Goal: Task Accomplishment & Management: Manage account settings

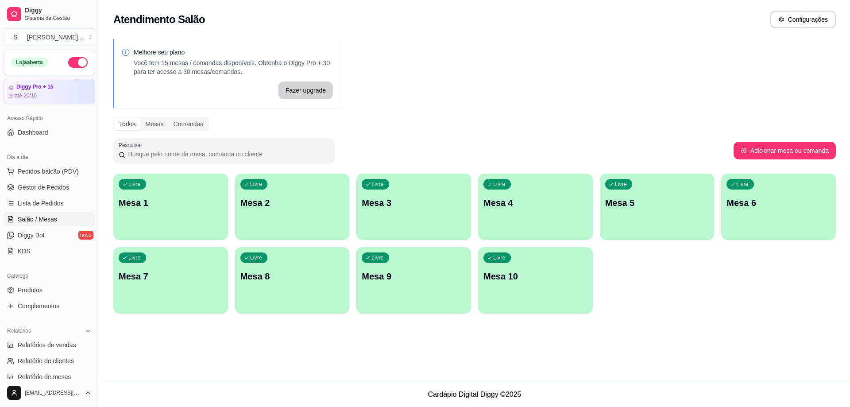
click at [72, 64] on button "button" at bounding box center [77, 62] width 19 height 11
click at [38, 185] on span "Gestor de Pedidos" at bounding box center [43, 187] width 51 height 9
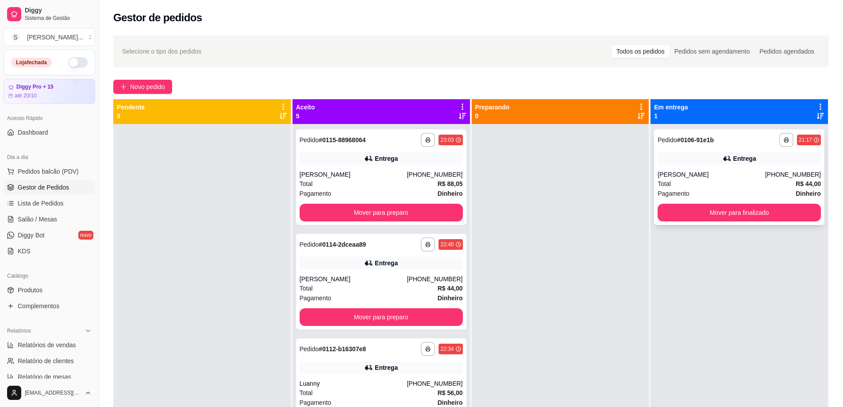
click at [787, 183] on div "Total R$ 44,00" at bounding box center [739, 184] width 163 height 10
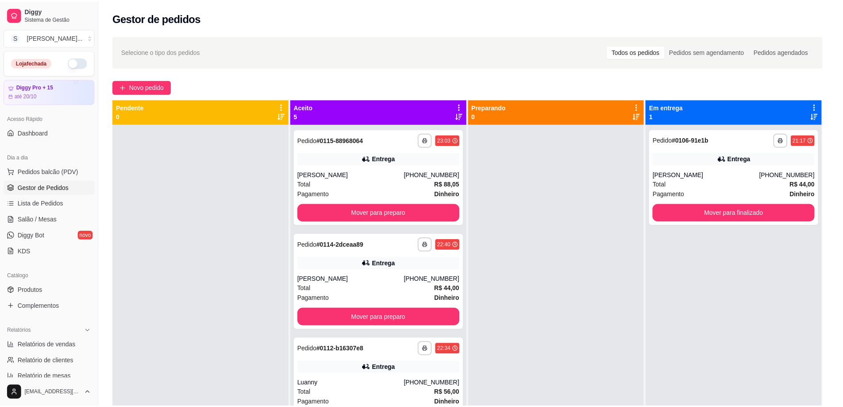
scroll to position [2, 0]
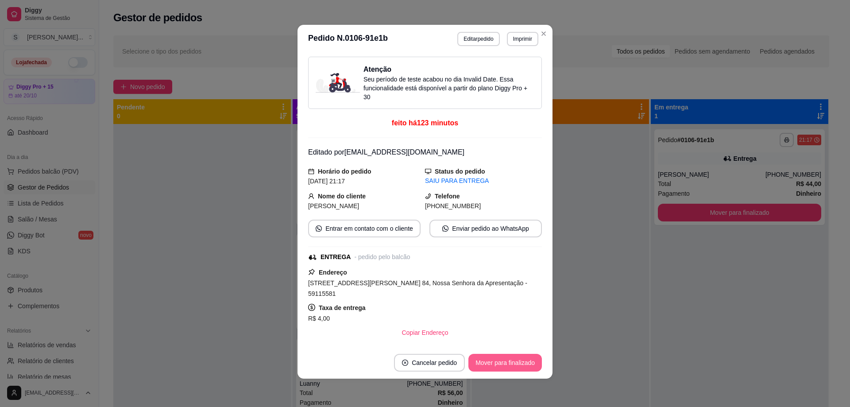
click at [516, 358] on button "Mover para finalizado" at bounding box center [504, 363] width 73 height 18
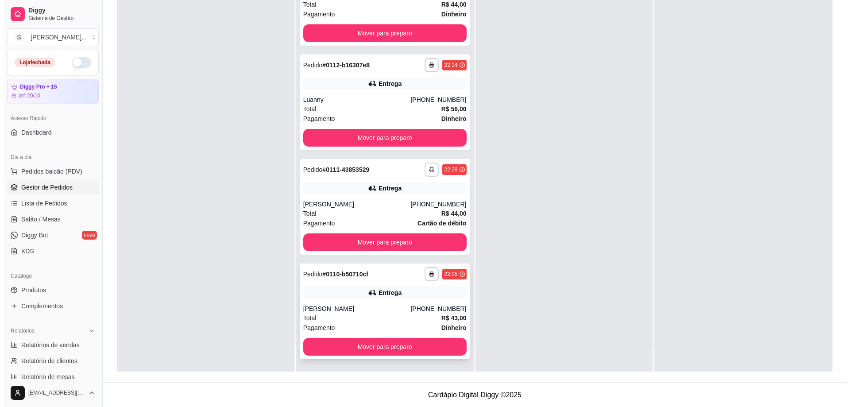
scroll to position [135, 0]
click at [384, 293] on div "Entrega" at bounding box center [386, 292] width 23 height 9
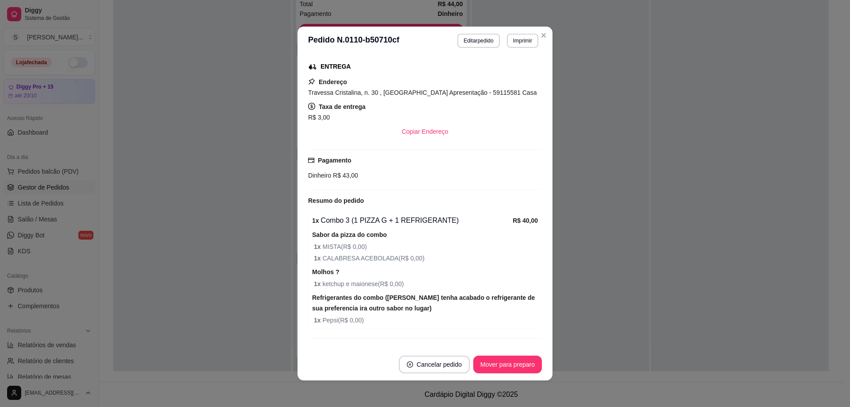
scroll to position [218, 0]
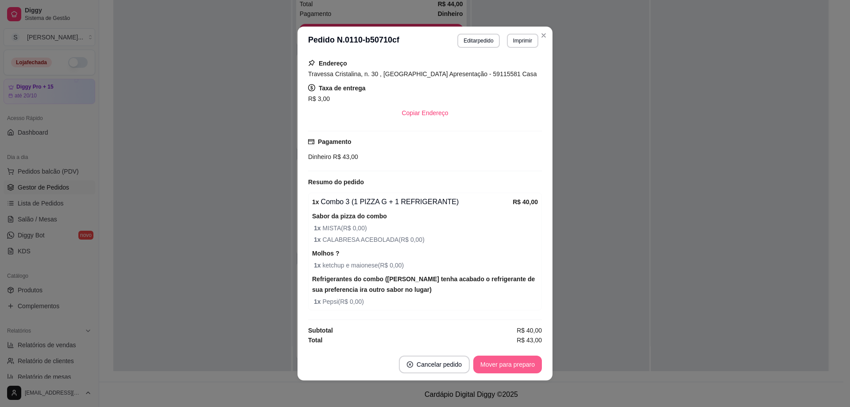
click at [530, 367] on button "Mover para preparo" at bounding box center [507, 364] width 69 height 18
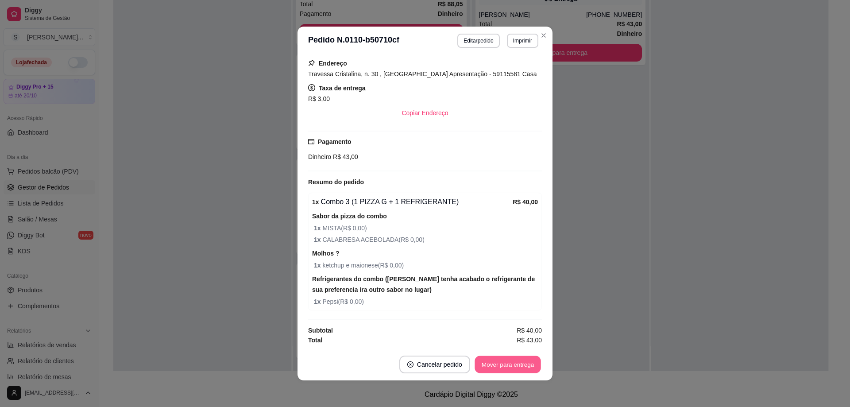
click at [529, 368] on button "Mover para entrega" at bounding box center [508, 364] width 66 height 17
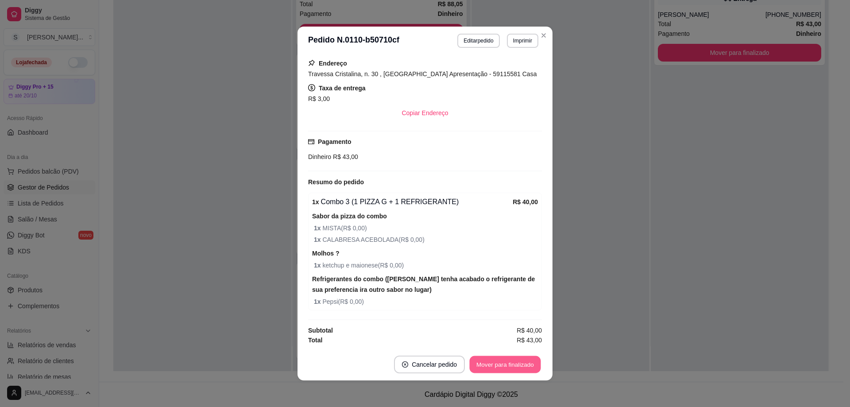
click at [529, 367] on button "Mover para finalizado" at bounding box center [505, 364] width 71 height 17
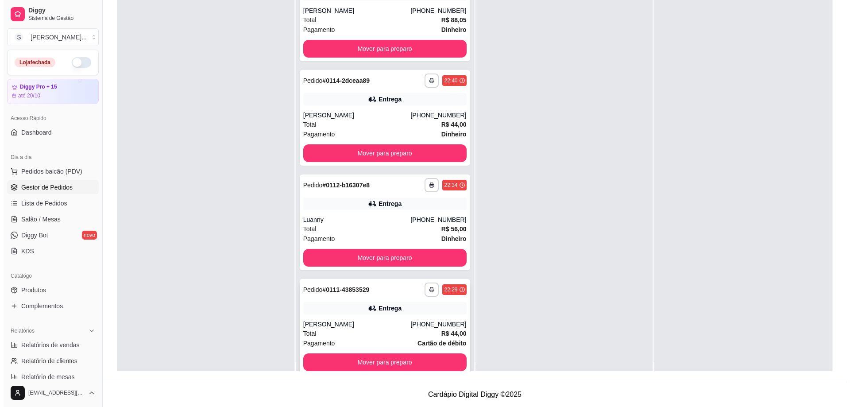
scroll to position [0, 0]
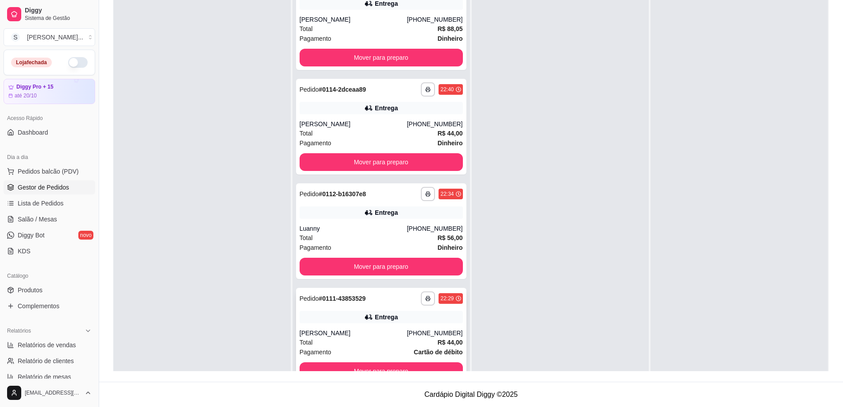
click at [348, 319] on div "Entrega" at bounding box center [381, 317] width 163 height 12
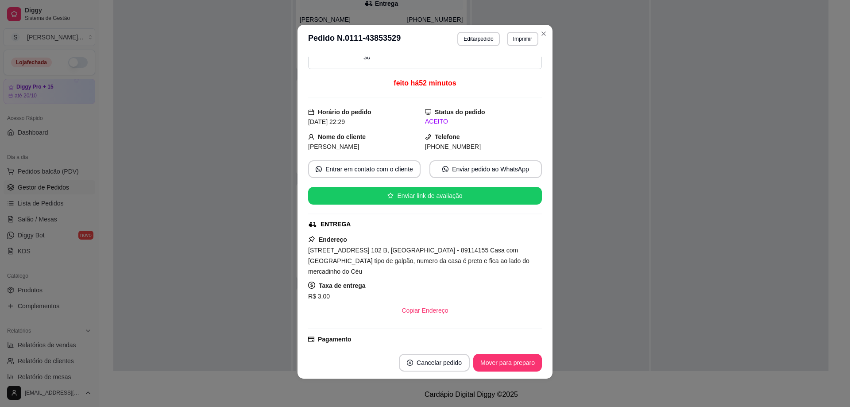
scroll to position [133, 0]
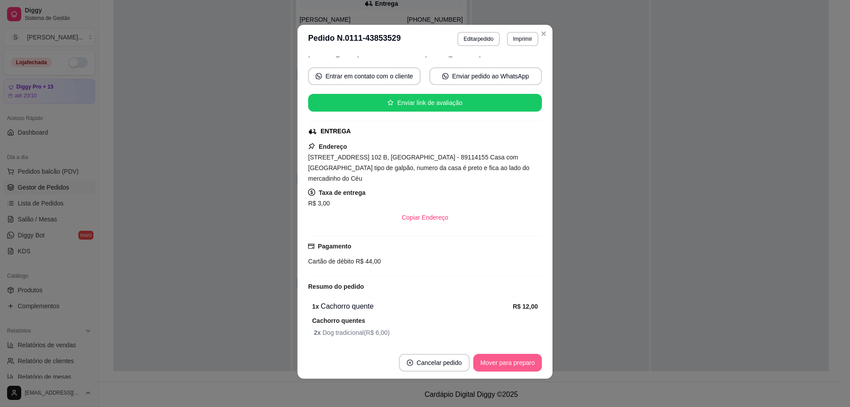
click at [489, 361] on button "Mover para preparo" at bounding box center [507, 363] width 69 height 18
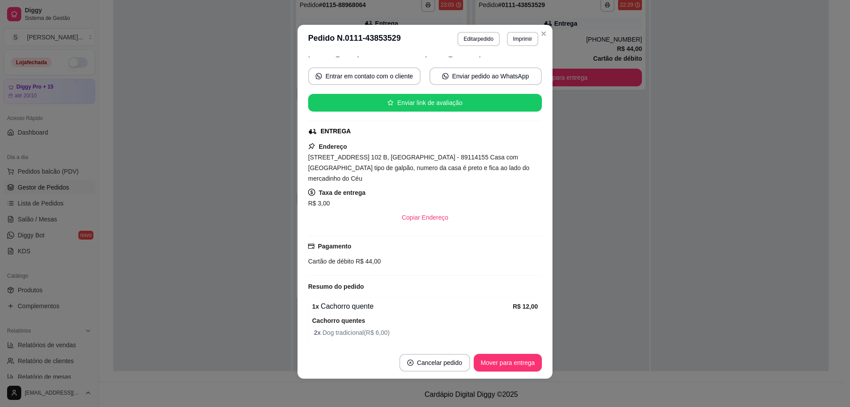
scroll to position [0, 0]
click at [491, 363] on button "Mover para entrega" at bounding box center [508, 363] width 68 height 18
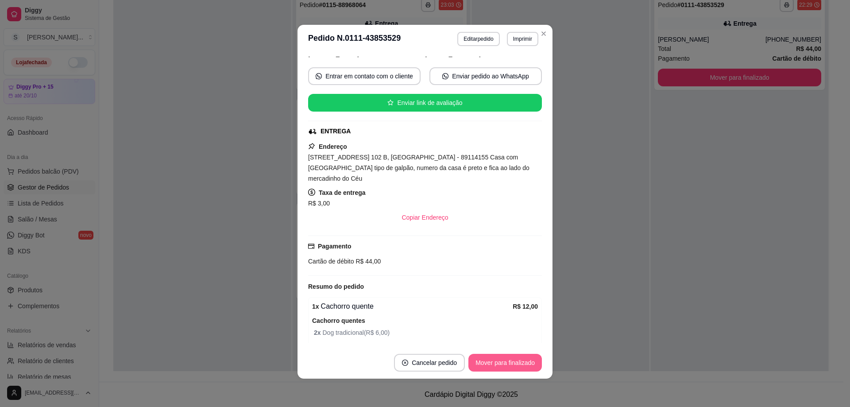
click at [501, 362] on button "Mover para finalizado" at bounding box center [504, 363] width 73 height 18
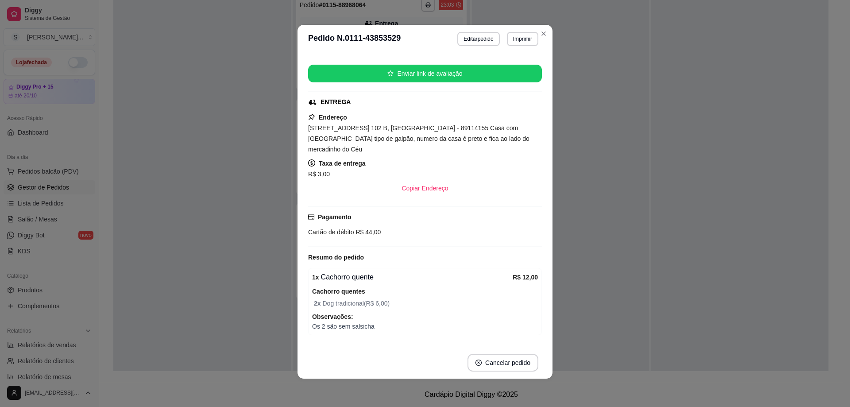
scroll to position [104, 0]
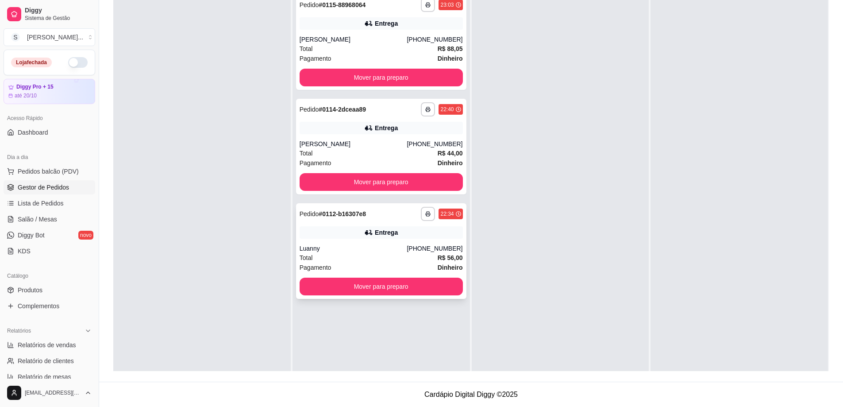
click at [412, 240] on div "**********" at bounding box center [381, 251] width 170 height 96
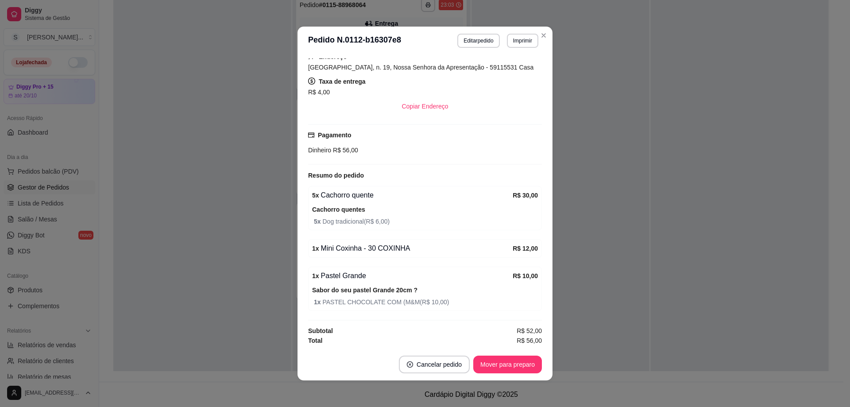
scroll to position [225, 0]
click at [509, 355] on button "Mover para preparo" at bounding box center [507, 364] width 69 height 18
click at [504, 358] on div "Mover para preparo" at bounding box center [501, 364] width 81 height 18
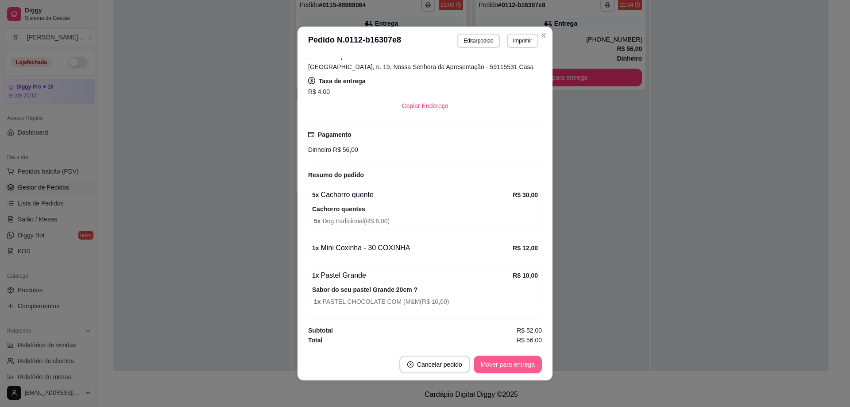
click at [504, 358] on button "Mover para entrega" at bounding box center [508, 364] width 68 height 18
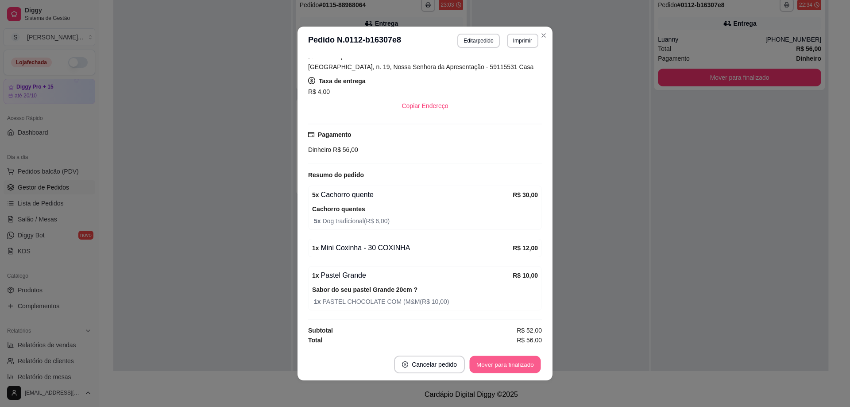
click at [511, 360] on button "Mover para finalizado" at bounding box center [505, 364] width 71 height 17
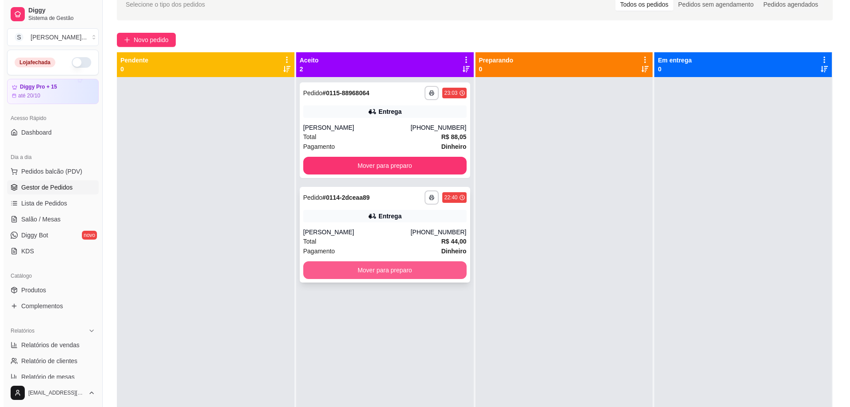
scroll to position [46, 0]
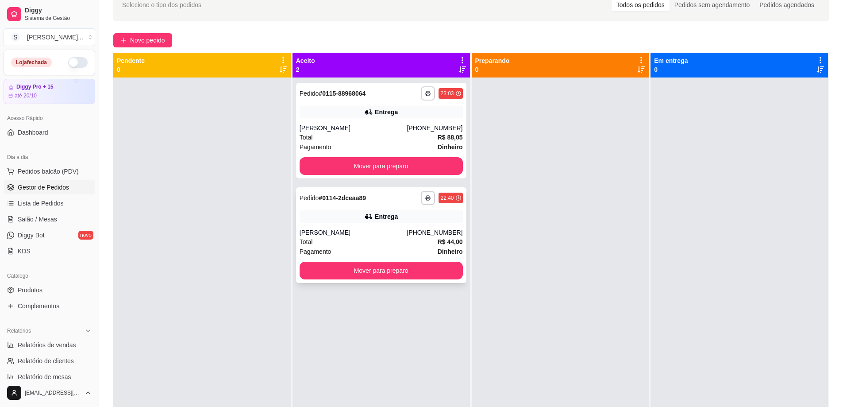
click at [416, 234] on div "[PHONE_NUMBER]" at bounding box center [435, 232] width 56 height 9
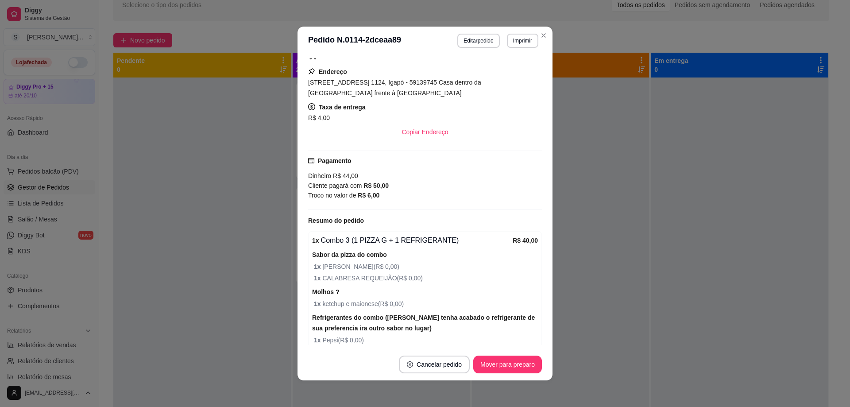
scroll to position [221, 0]
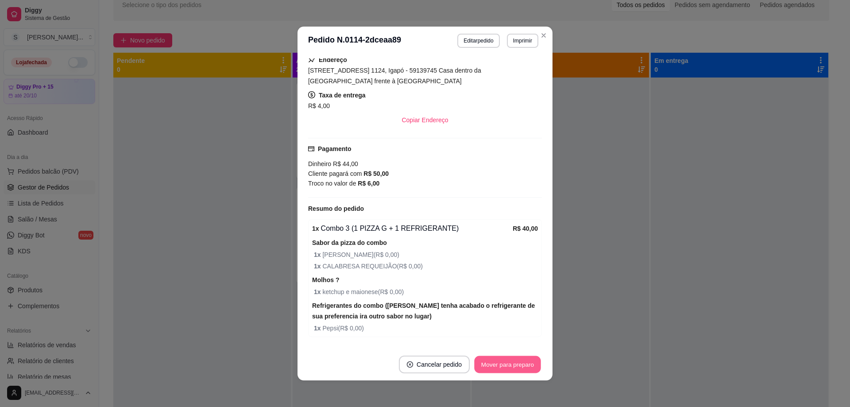
click at [507, 364] on button "Mover para preparo" at bounding box center [507, 364] width 66 height 17
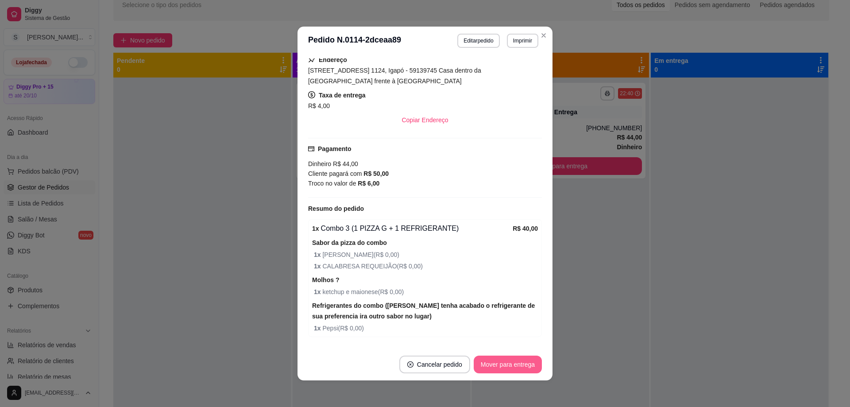
click at [506, 364] on button "Mover para entrega" at bounding box center [508, 364] width 68 height 18
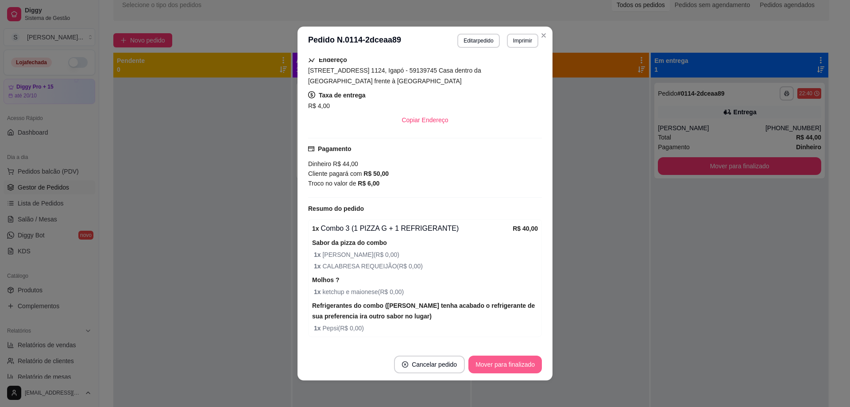
click at [509, 367] on button "Mover para finalizado" at bounding box center [504, 364] width 73 height 18
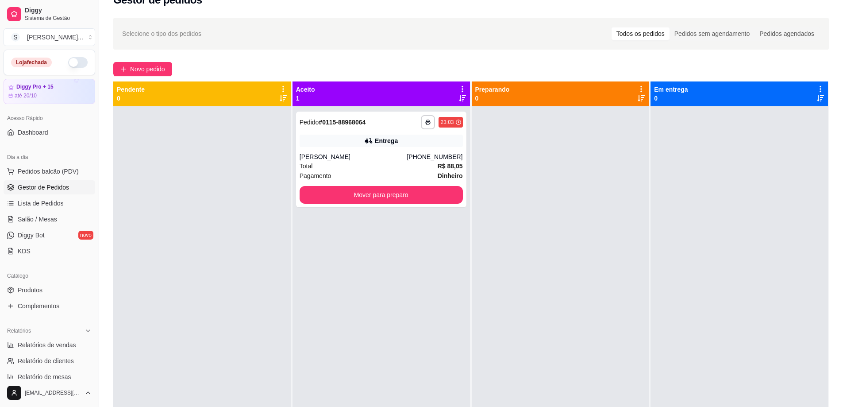
scroll to position [2, 0]
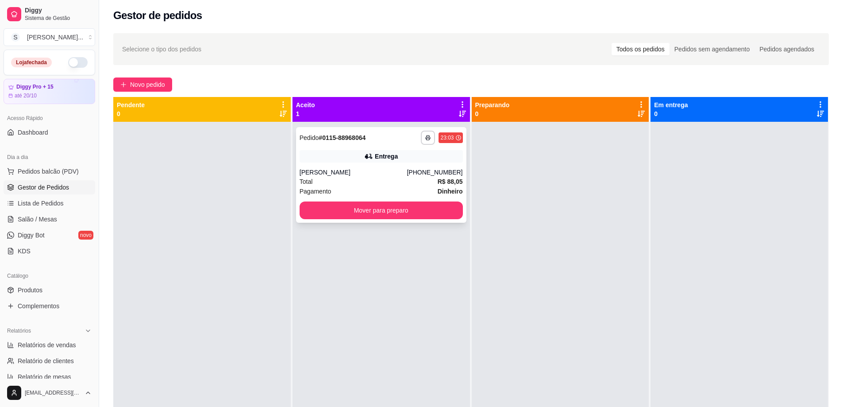
click at [421, 189] on div "Pagamento Dinheiro" at bounding box center [381, 191] width 163 height 10
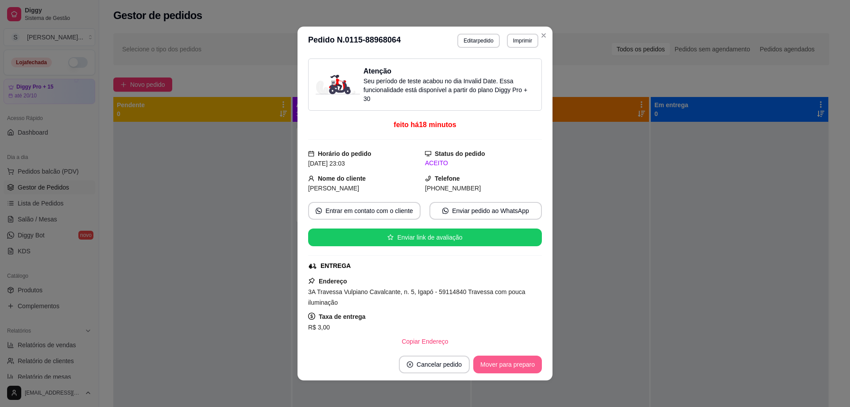
click at [500, 363] on button "Mover para preparo" at bounding box center [507, 364] width 69 height 18
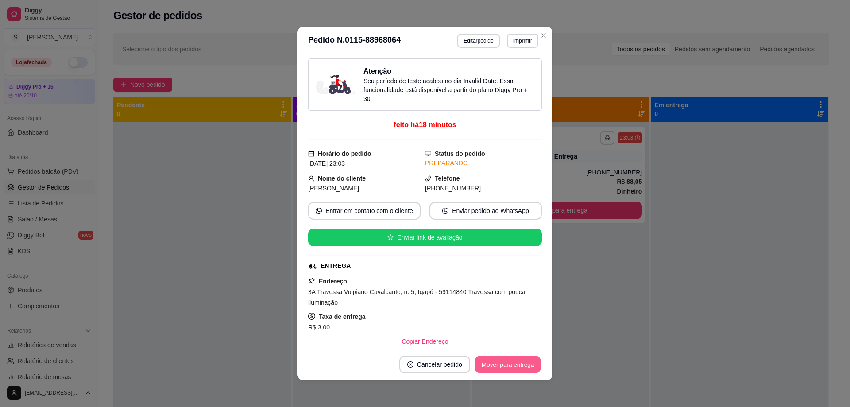
click at [498, 361] on button "Mover para entrega" at bounding box center [508, 364] width 66 height 17
